Goal: Check status: Check status

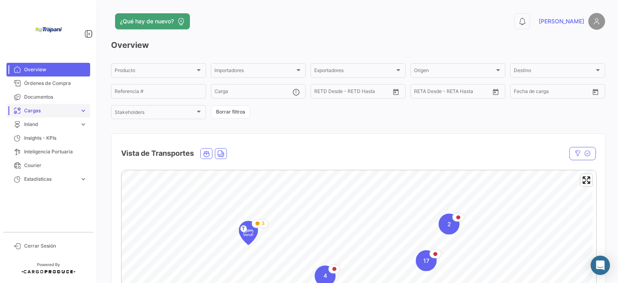
click at [59, 111] on span "Cargas" at bounding box center [50, 110] width 52 height 7
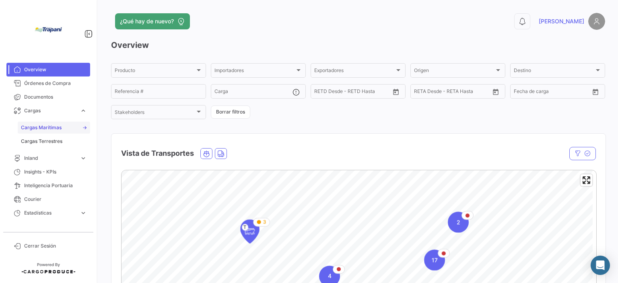
click at [50, 127] on span "Cargas Marítimas" at bounding box center [41, 127] width 41 height 7
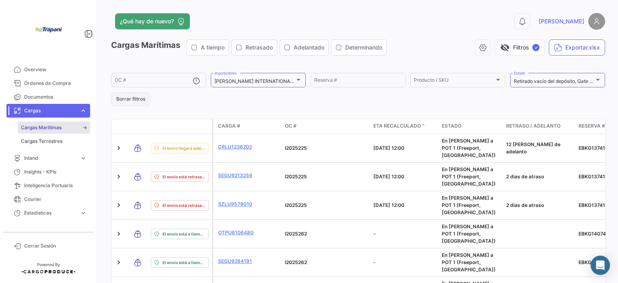
click at [144, 98] on button "Borrar filtros" at bounding box center [130, 99] width 39 height 13
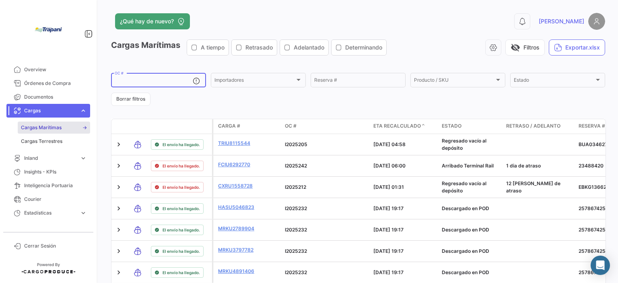
click at [146, 83] on input "OC #" at bounding box center [154, 81] width 78 height 6
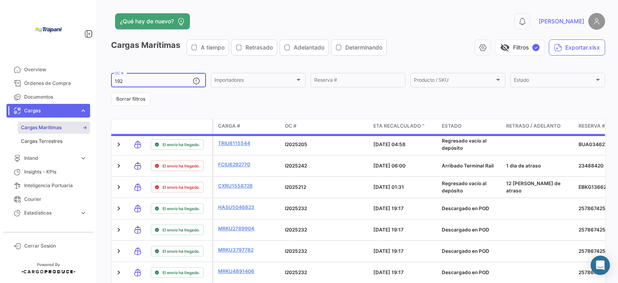
type input "192"
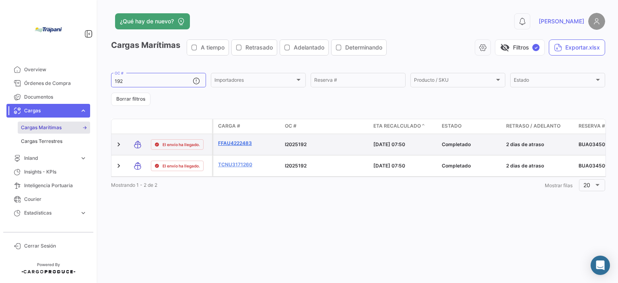
click at [222, 140] on link "FFAU4222483" at bounding box center [238, 143] width 40 height 7
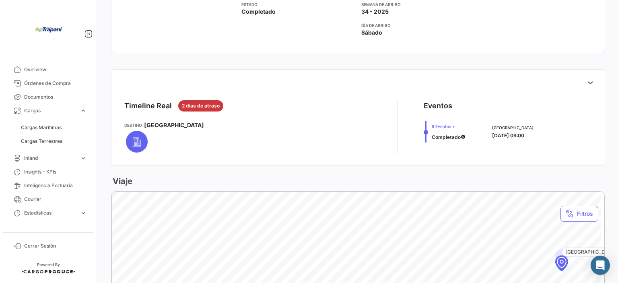
scroll to position [282, 0]
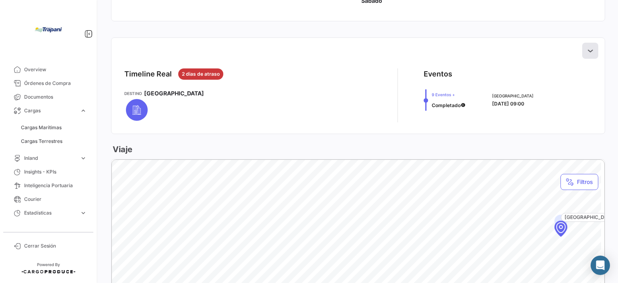
click at [586, 53] on icon at bounding box center [590, 51] width 8 height 8
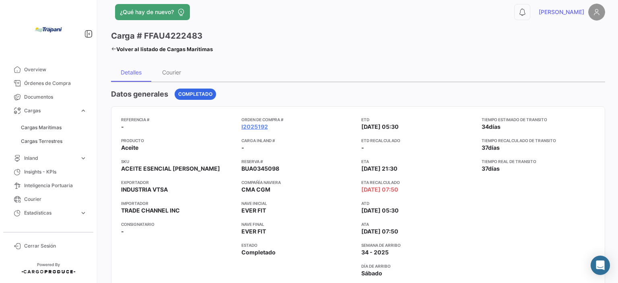
scroll to position [0, 0]
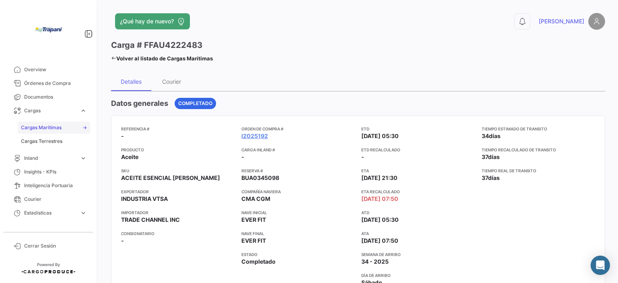
click at [53, 126] on span "Cargas Marítimas" at bounding box center [41, 127] width 41 height 7
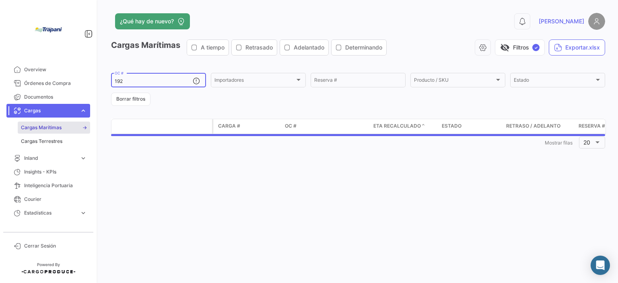
click at [127, 84] on input "192" at bounding box center [154, 81] width 78 height 6
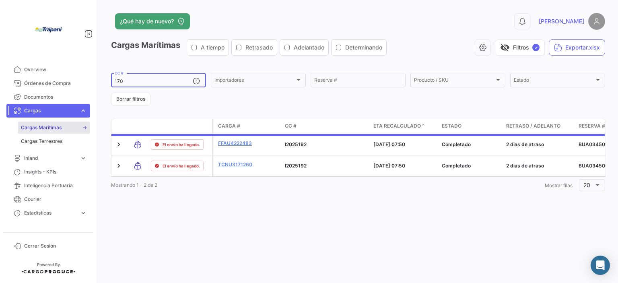
type input "170"
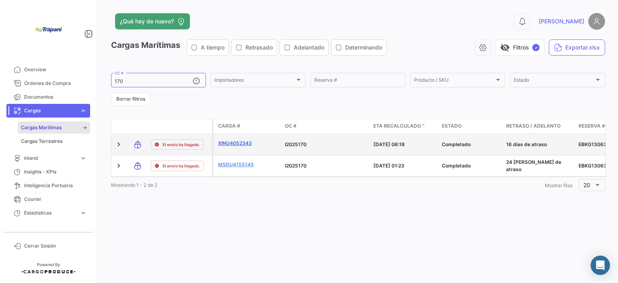
click at [236, 145] on link "XINU4052343" at bounding box center [238, 143] width 40 height 7
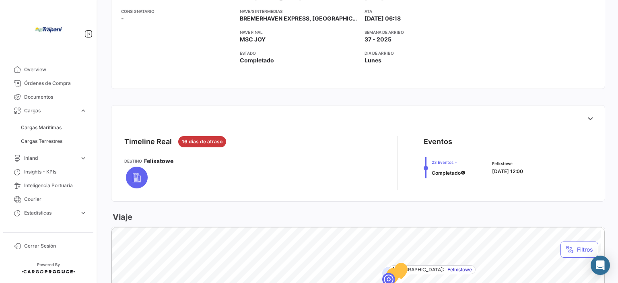
scroll to position [322, 0]
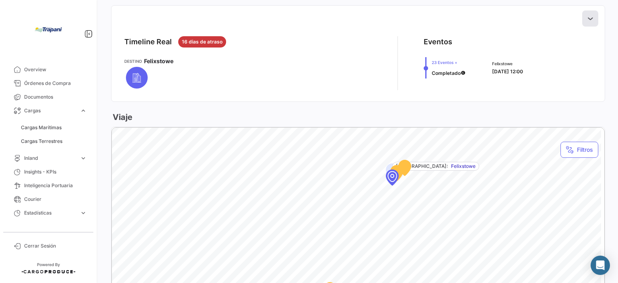
click at [586, 21] on icon at bounding box center [590, 18] width 8 height 8
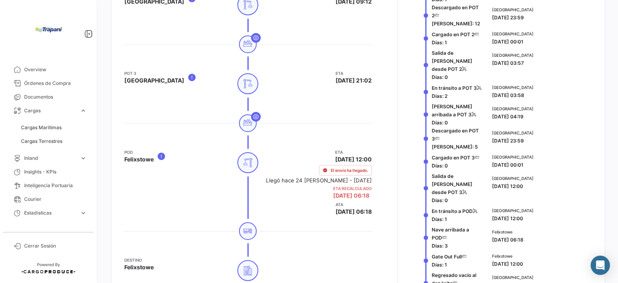
scroll to position [604, 0]
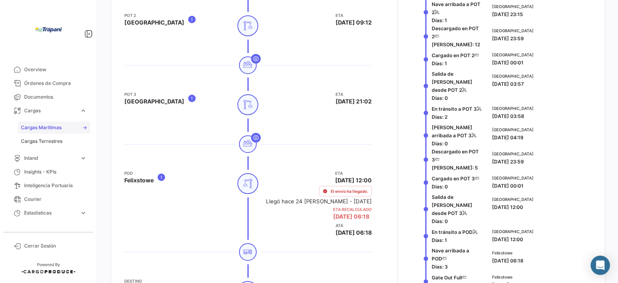
click at [60, 127] on span "Cargas Marítimas" at bounding box center [41, 127] width 41 height 7
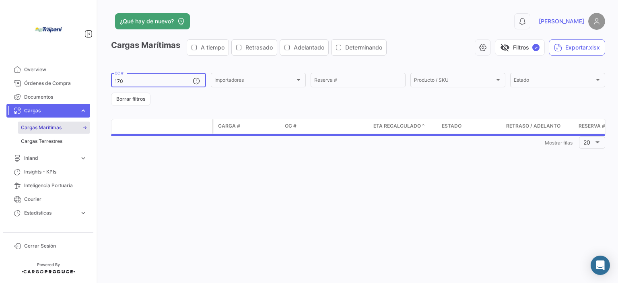
click at [153, 87] on div "170 OC #" at bounding box center [154, 80] width 78 height 16
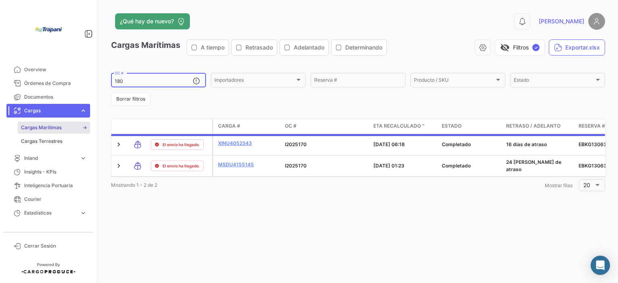
type input "180"
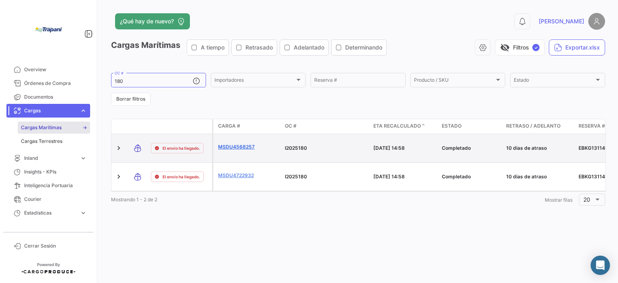
click at [244, 143] on link "MSDU4568257" at bounding box center [238, 146] width 40 height 7
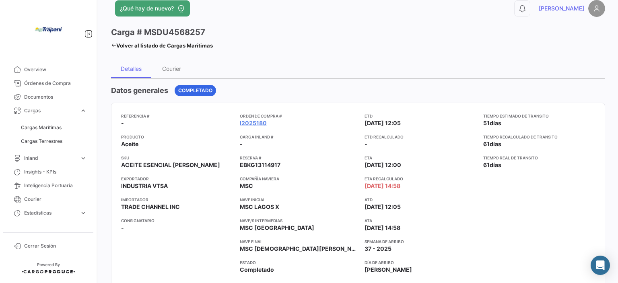
scroll to position [282, 0]
